Goal: Task Accomplishment & Management: Manage account settings

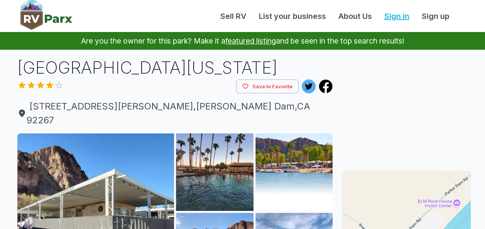
click at [397, 17] on link "Sign in" at bounding box center [396, 16] width 37 height 12
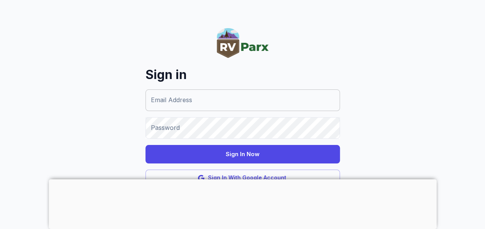
click at [261, 101] on input "Email Address" at bounding box center [243, 101] width 195 height 22
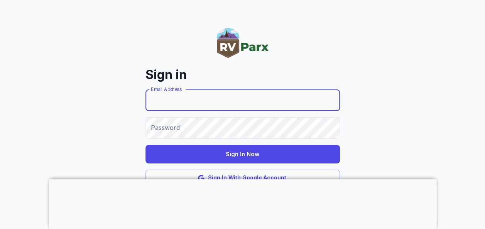
type input "**********"
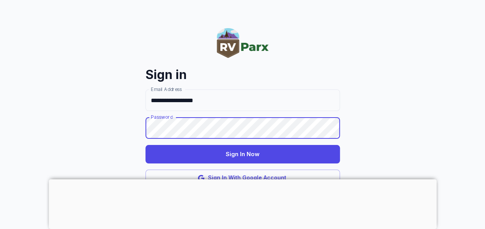
click at [239, 155] on button "Sign In Now" at bounding box center [243, 154] width 195 height 19
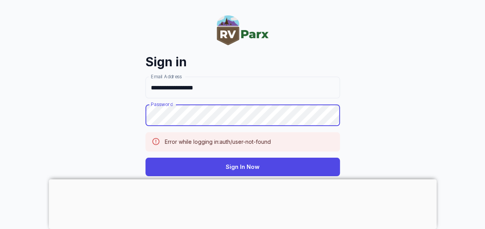
click at [146, 158] on button "Sign In Now" at bounding box center [243, 167] width 195 height 19
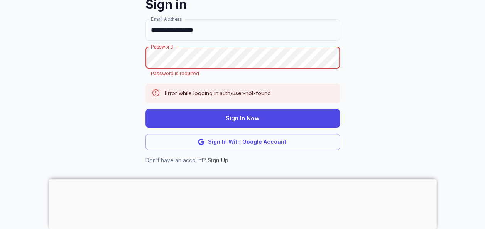
scroll to position [59, 0]
